Goal: Task Accomplishment & Management: Complete application form

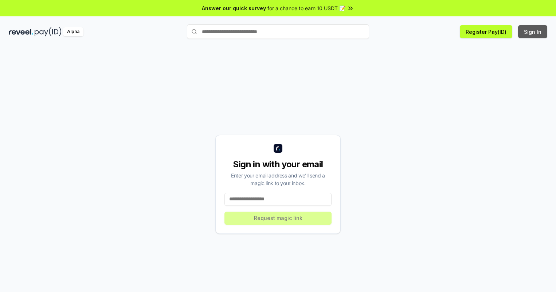
click at [533, 32] on button "Sign In" at bounding box center [532, 31] width 29 height 13
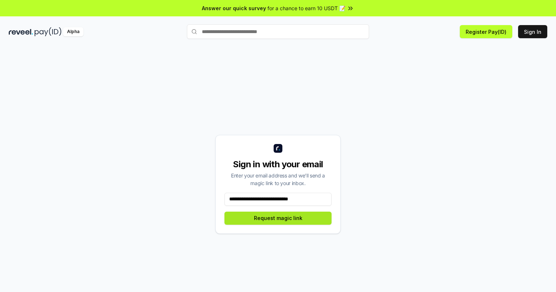
type input "**********"
click at [278, 218] on button "Request magic link" at bounding box center [277, 218] width 107 height 13
